Goal: Task Accomplishment & Management: Manage account settings

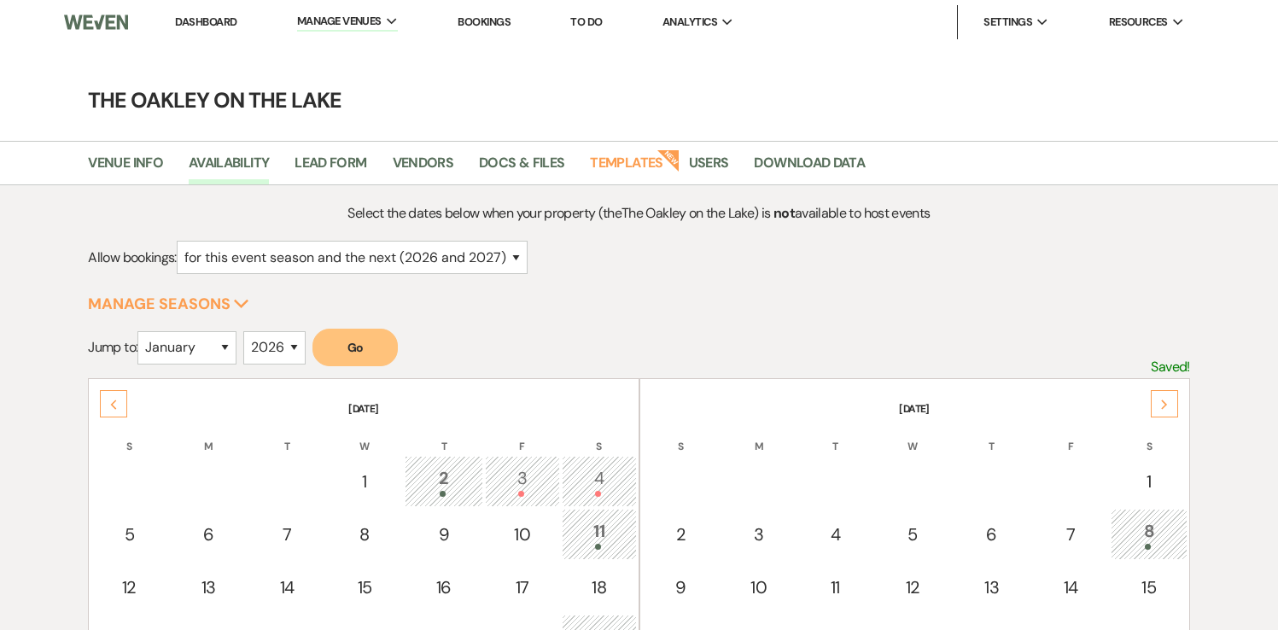
select select "2"
select select "2026"
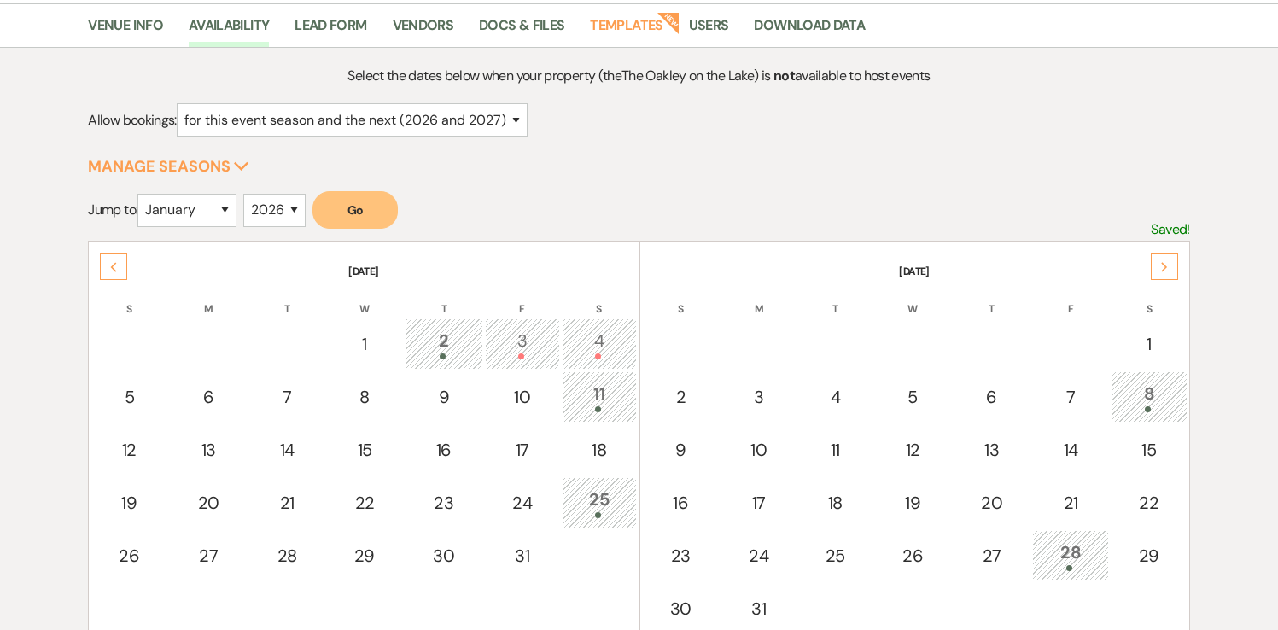
click at [115, 266] on icon "Previous" at bounding box center [113, 267] width 9 height 10
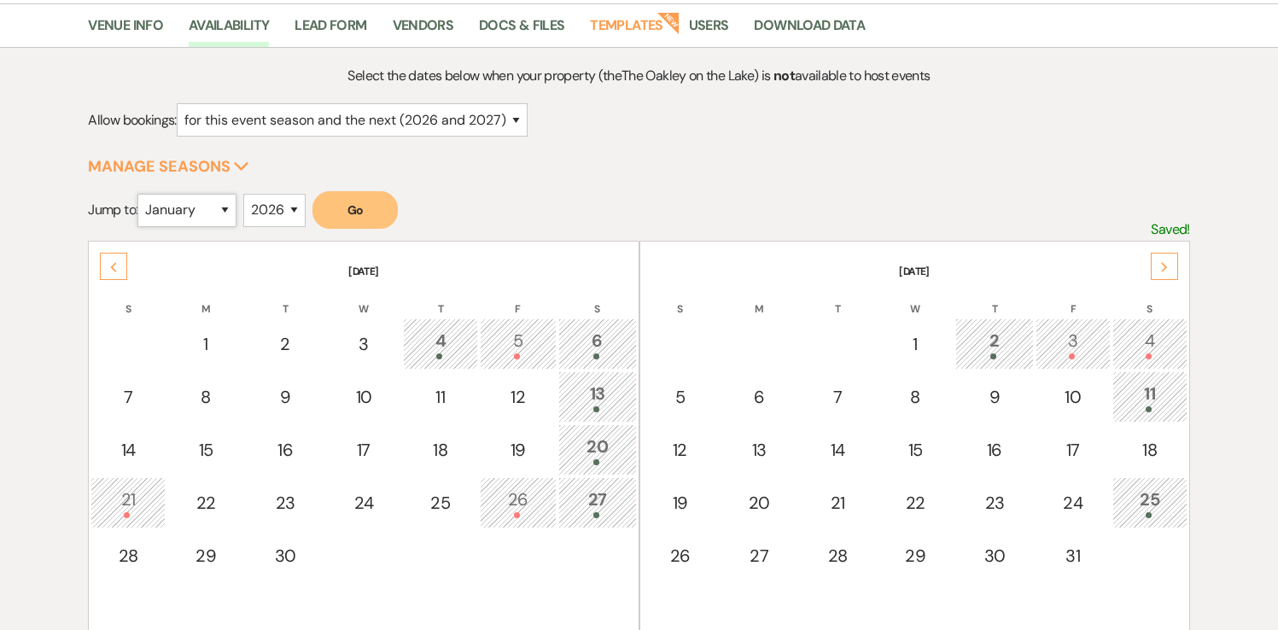
click at [190, 214] on select "January February March April May June July August September October November De…" at bounding box center [186, 210] width 99 height 33
select select "3"
click at [283, 218] on select "2025 2026 2027 2028 2029" at bounding box center [274, 210] width 62 height 33
select select "2027"
click at [368, 217] on button "Go" at bounding box center [354, 210] width 85 height 38
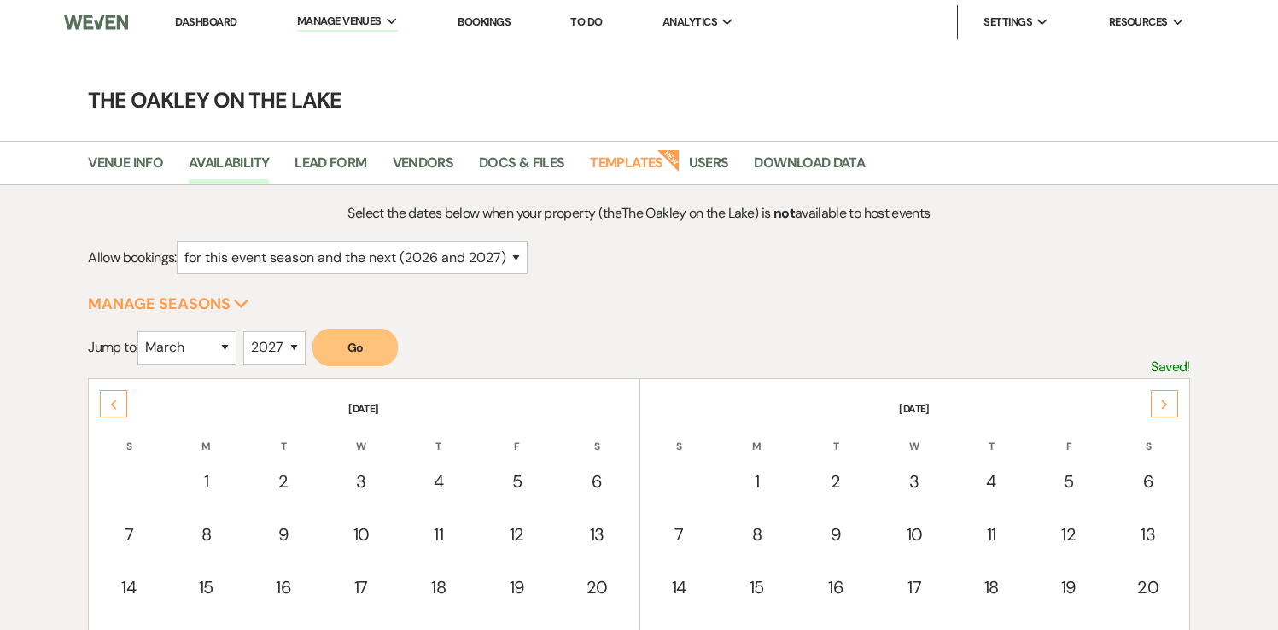
click at [196, 20] on link "Dashboard" at bounding box center [205, 22] width 61 height 15
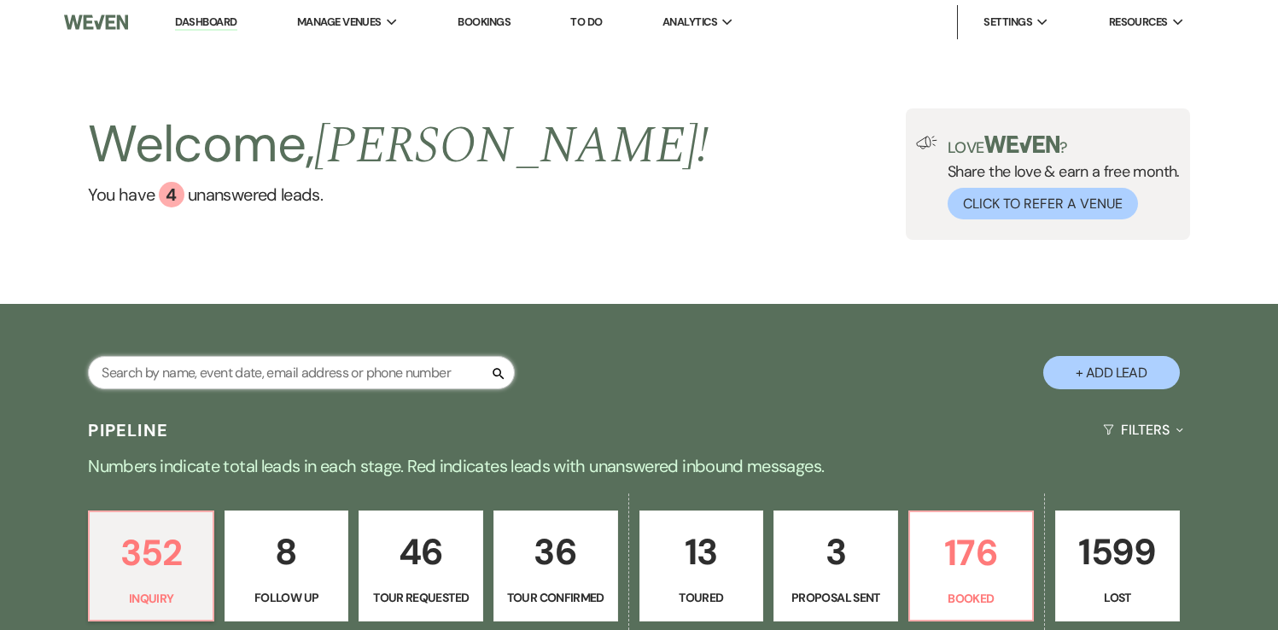
click at [161, 377] on input "text" at bounding box center [301, 372] width 427 height 33
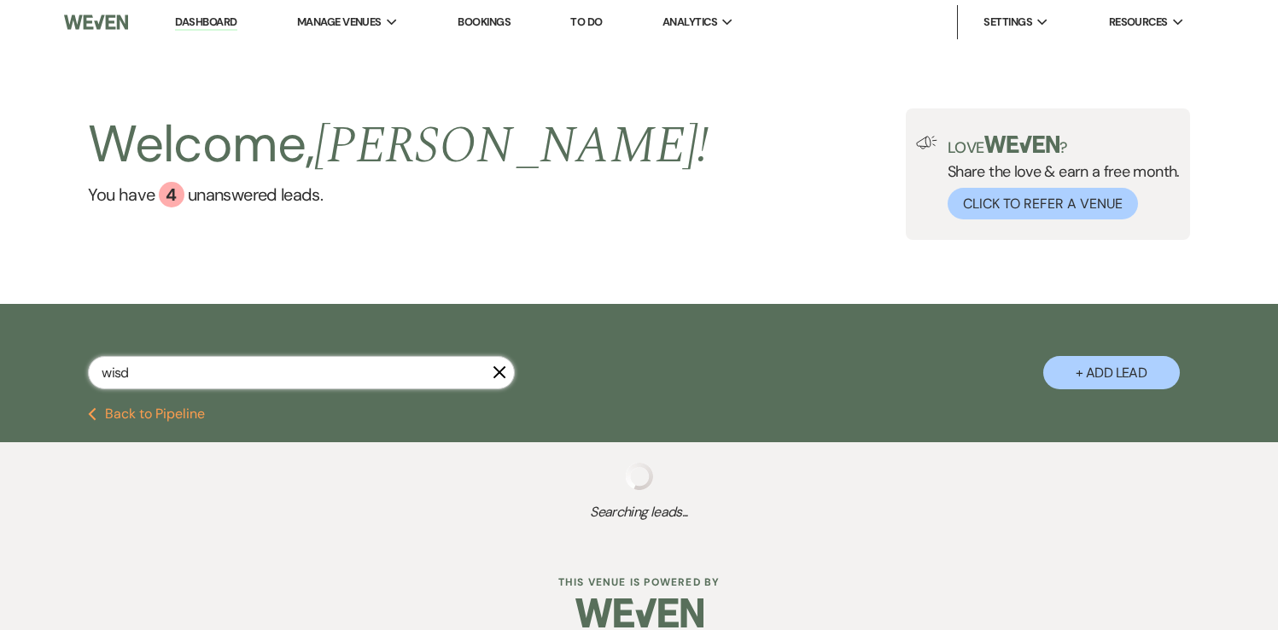
type input "wisdo"
select select "5"
select select "2"
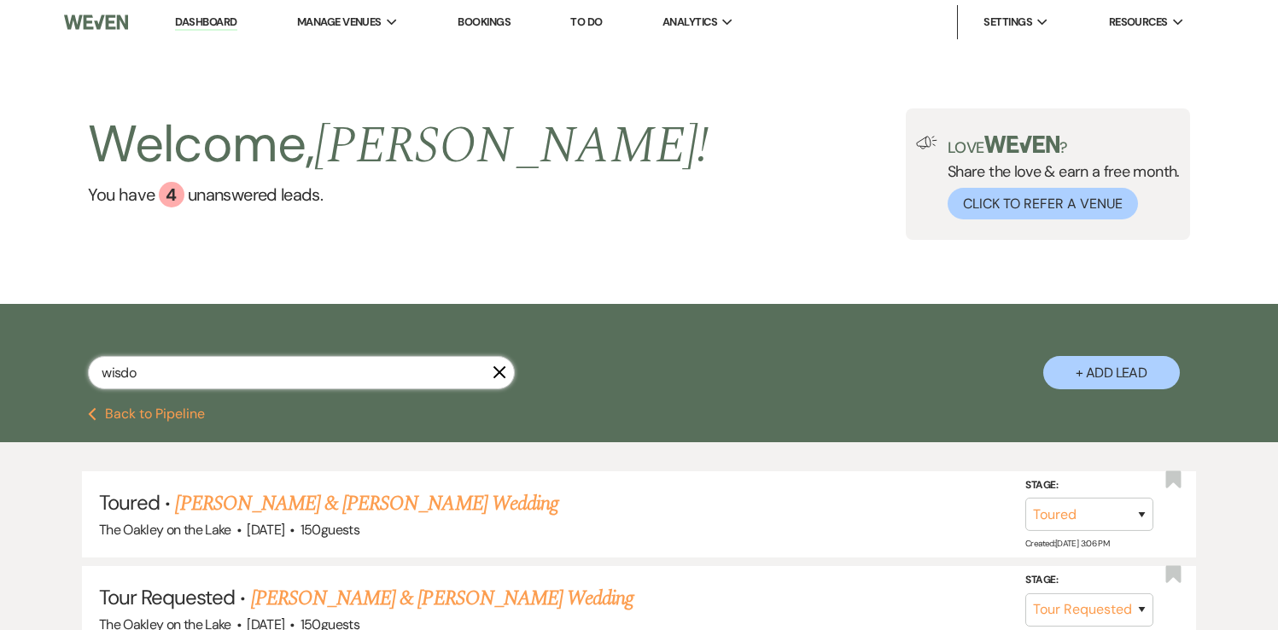
type input "wisdom"
select select "5"
select select "2"
select select "5"
select select "2"
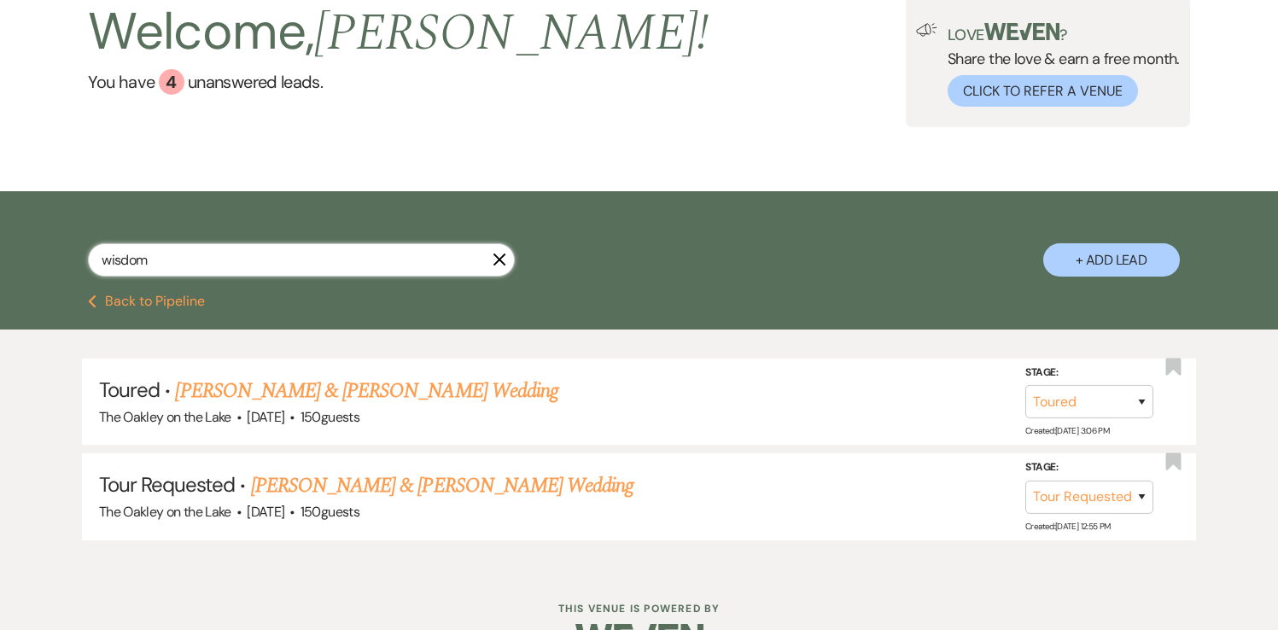
scroll to position [120, 0]
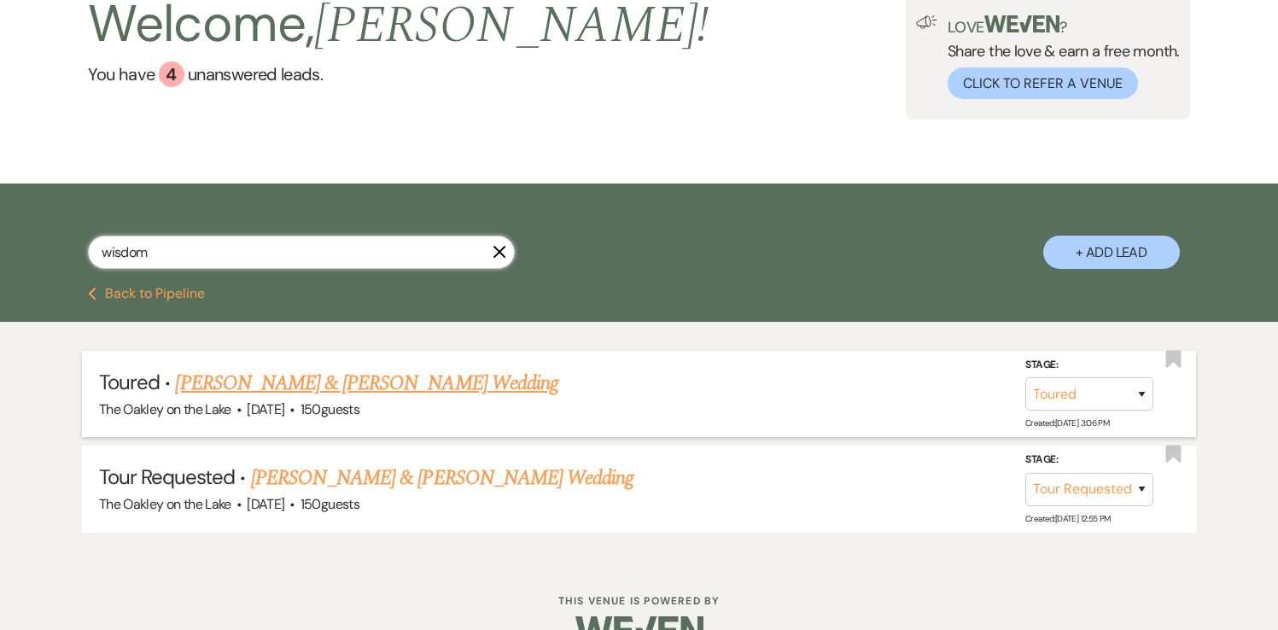
type input "wisdom"
click at [235, 383] on link "[PERSON_NAME] & [PERSON_NAME] Wedding" at bounding box center [366, 383] width 383 height 31
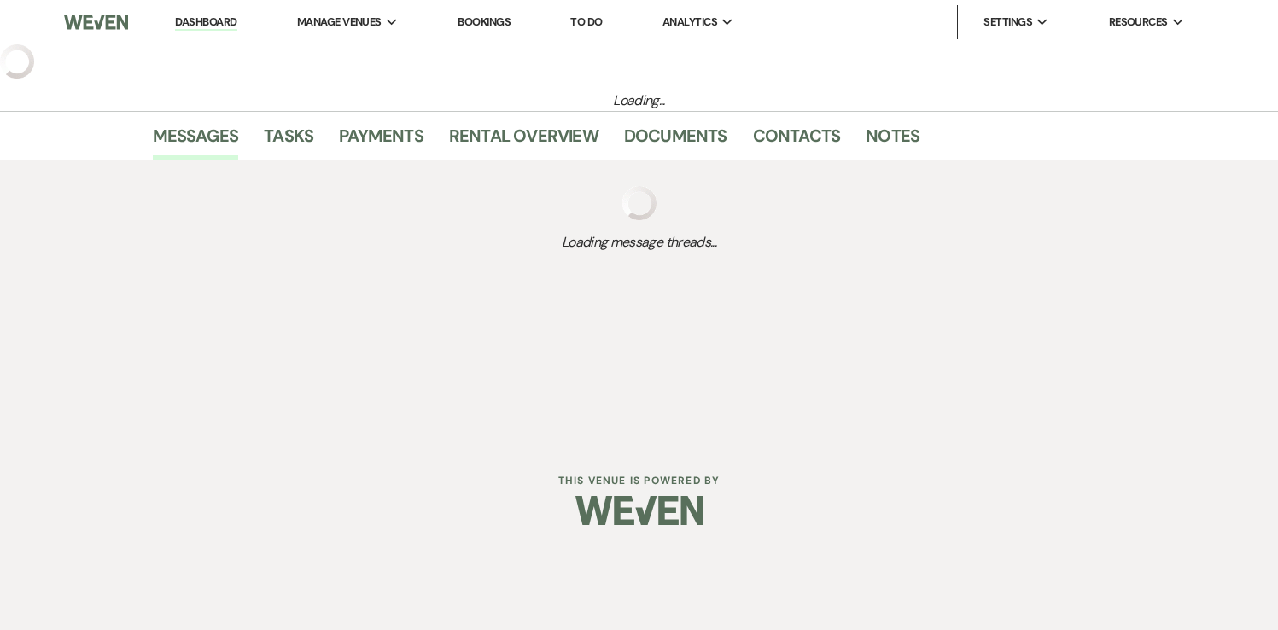
select select "5"
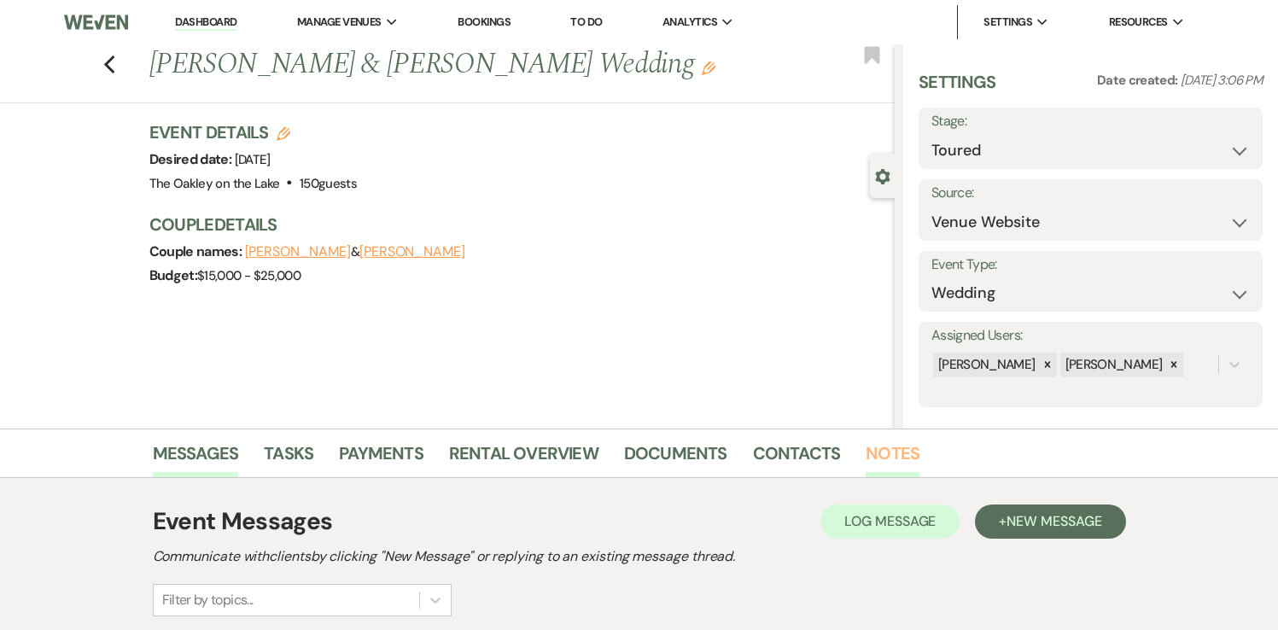
click at [891, 452] on link "Notes" at bounding box center [893, 459] width 54 height 38
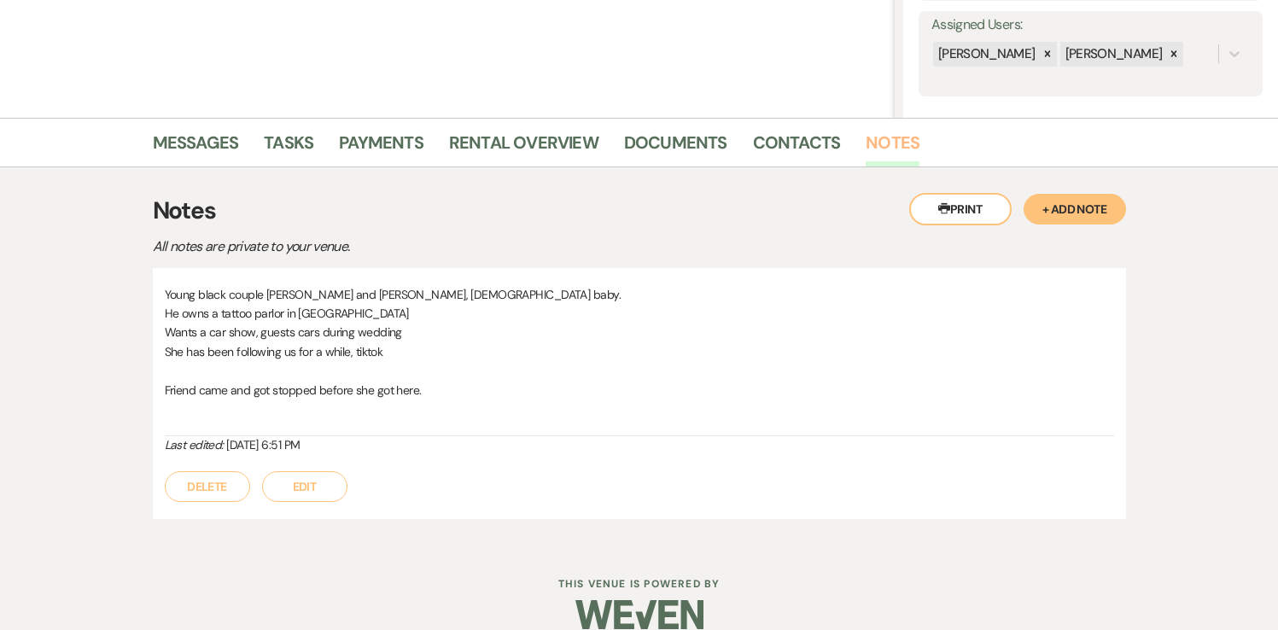
scroll to position [336, 0]
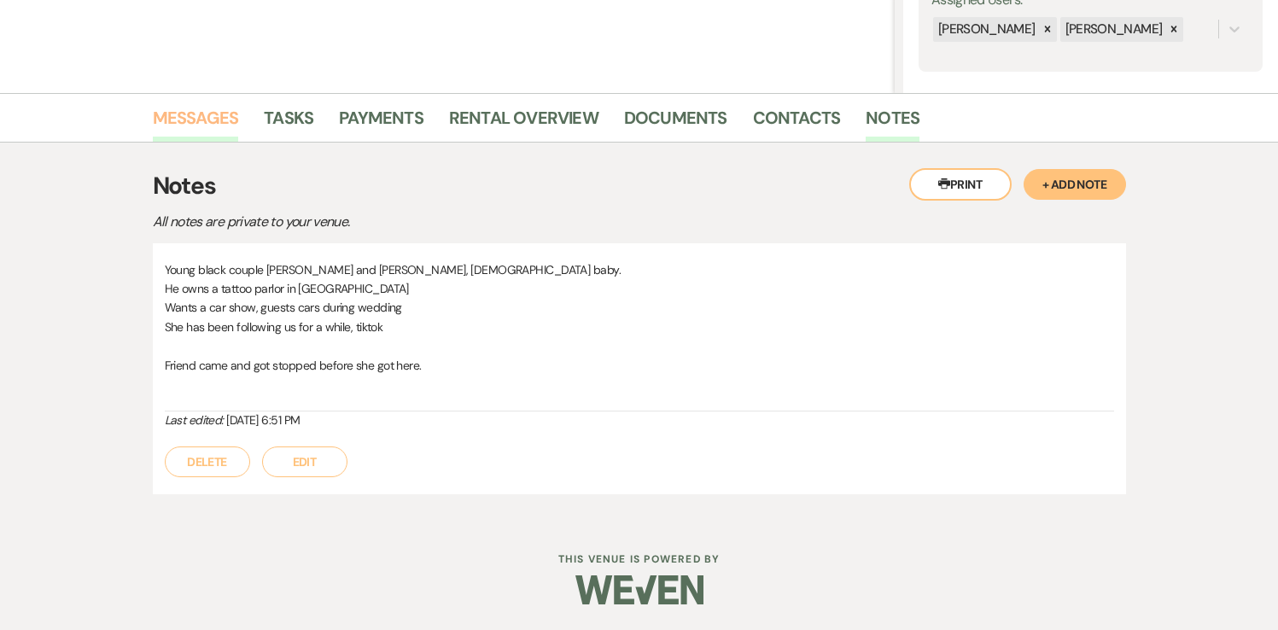
click at [190, 113] on link "Messages" at bounding box center [196, 123] width 86 height 38
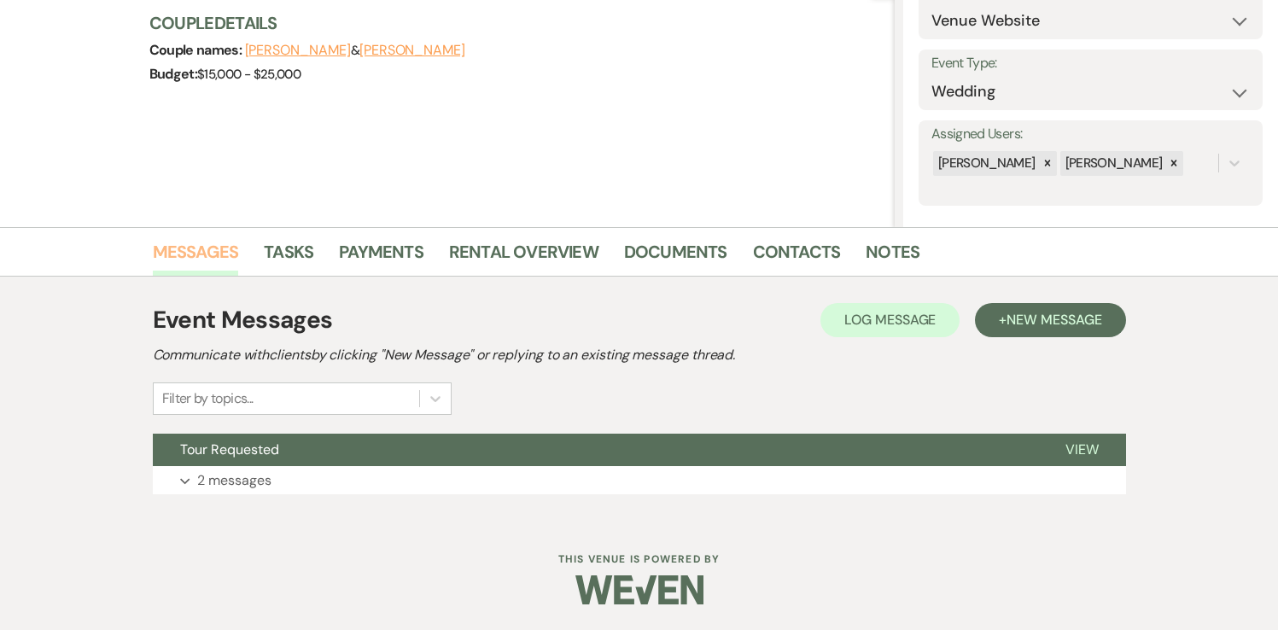
scroll to position [201, 0]
click at [1082, 447] on span "View" at bounding box center [1082, 450] width 33 height 18
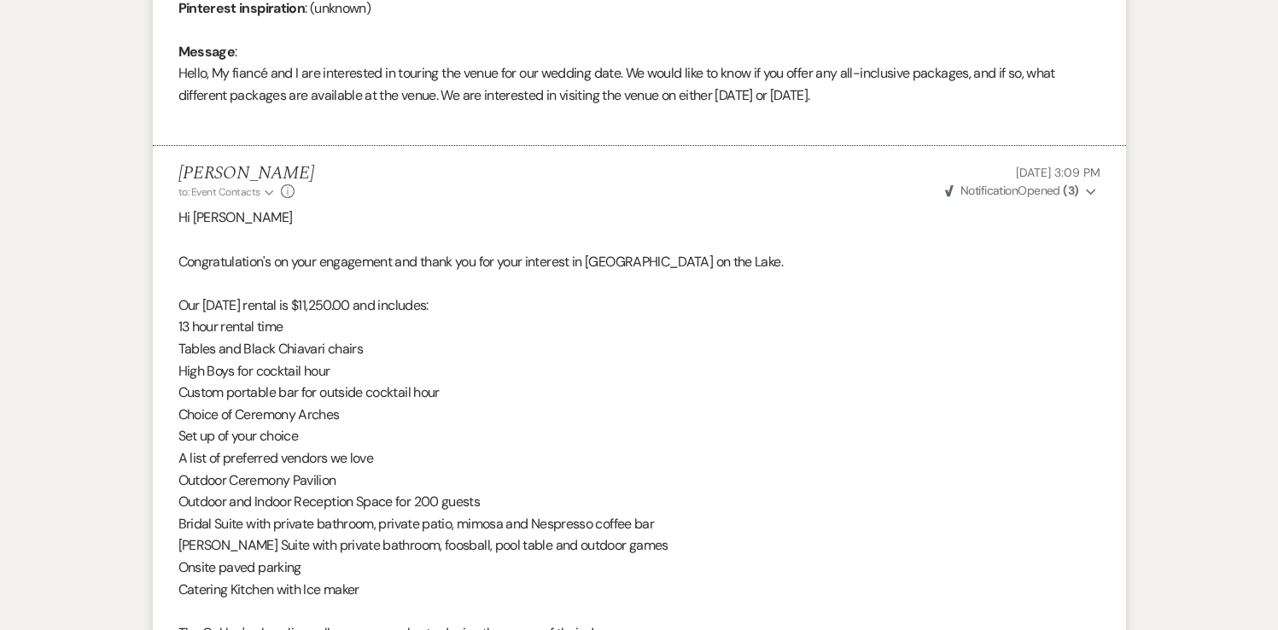
scroll to position [856, 0]
